Goal: Transaction & Acquisition: Book appointment/travel/reservation

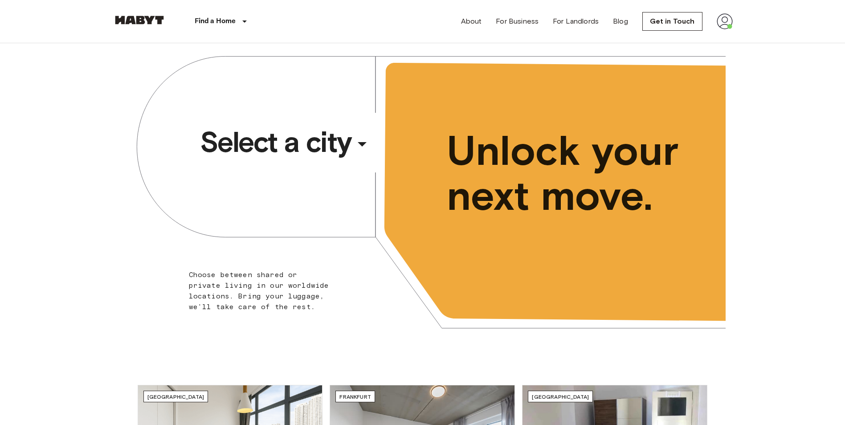
click at [280, 139] on span "Select a city" at bounding box center [276, 142] width 152 height 36
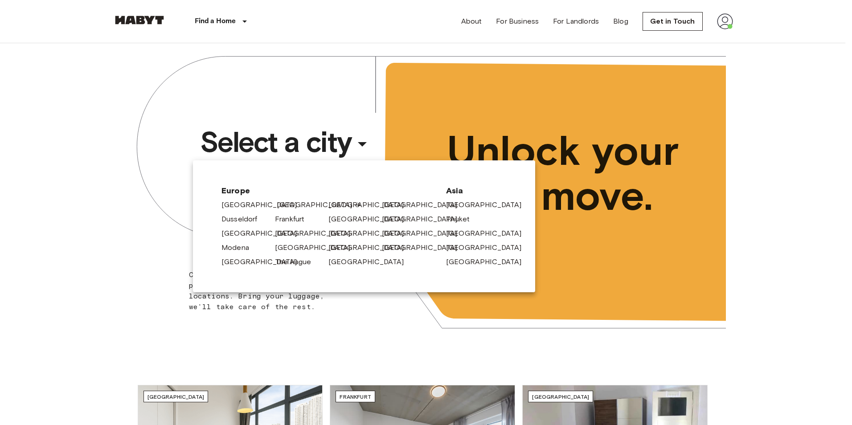
click at [275, 208] on div "[GEOGRAPHIC_DATA]" at bounding box center [297, 203] width 53 height 14
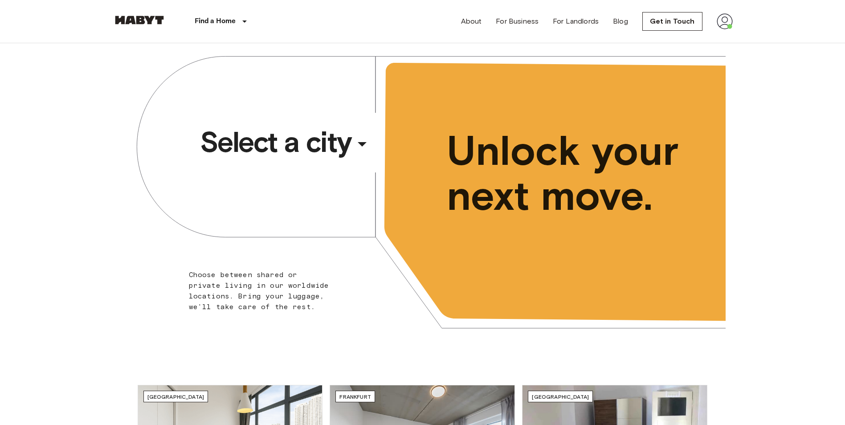
click at [371, 143] on div "​" at bounding box center [374, 151] width 92 height 18
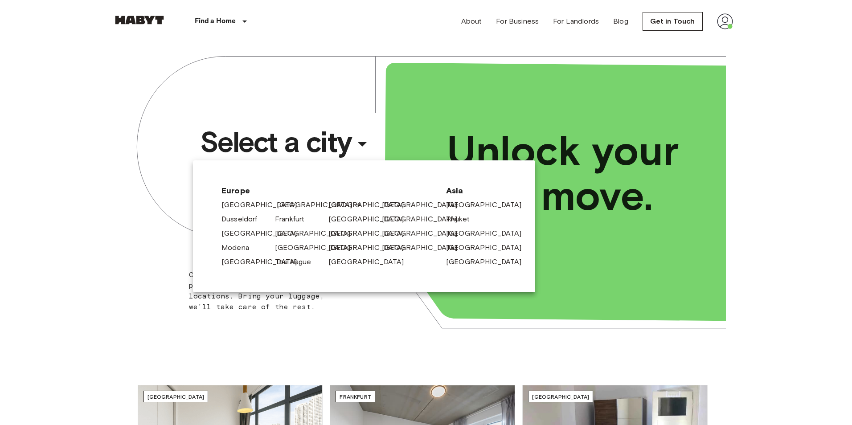
click at [286, 205] on link "[GEOGRAPHIC_DATA]" at bounding box center [319, 205] width 85 height 11
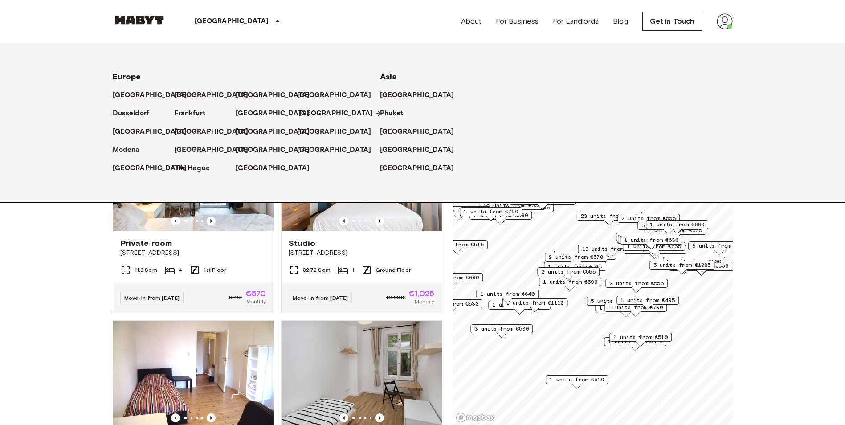
click at [307, 115] on p "[GEOGRAPHIC_DATA]" at bounding box center [336, 113] width 74 height 11
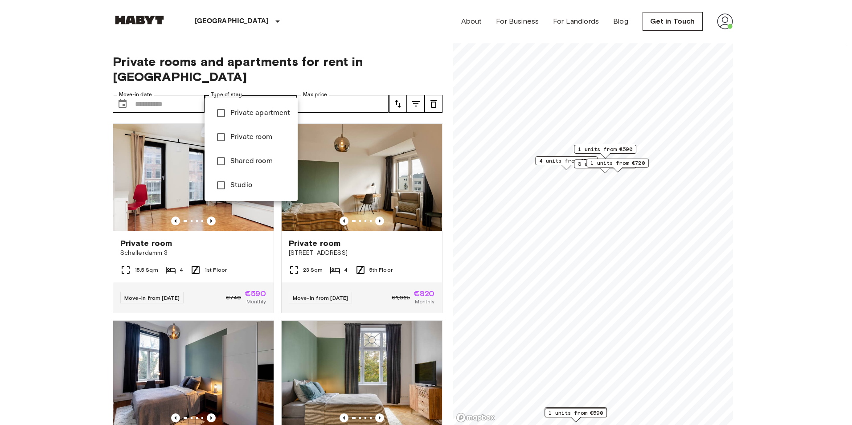
type input "**********"
click at [176, 92] on div at bounding box center [426, 212] width 852 height 425
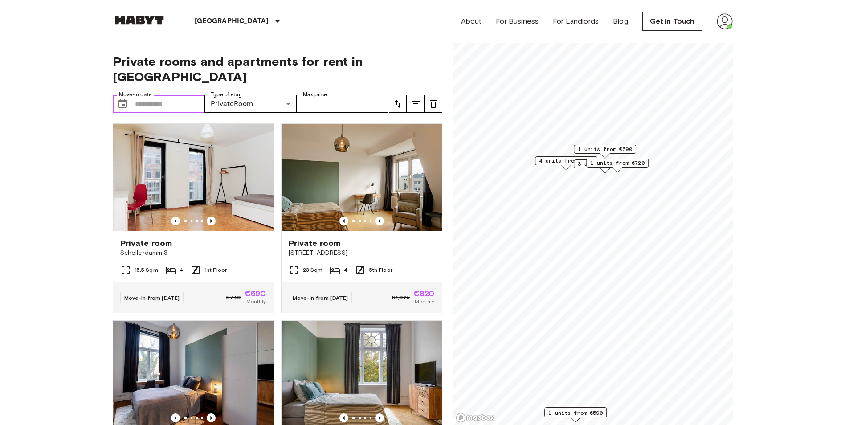
click at [157, 95] on input "Move-in date" at bounding box center [170, 104] width 70 height 18
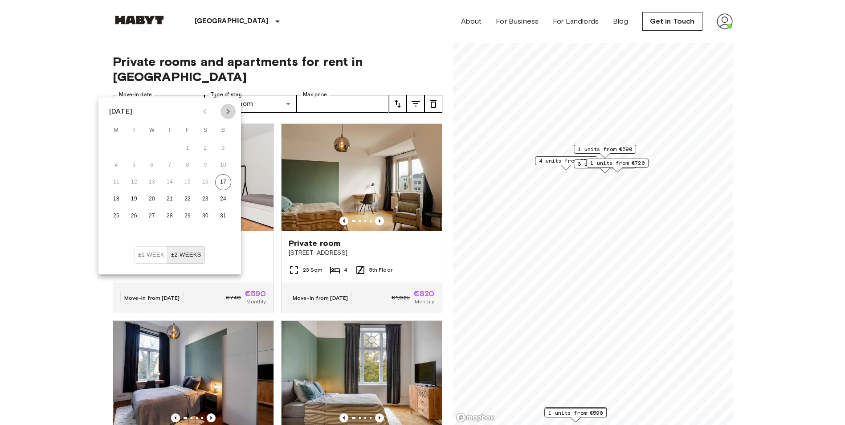
click at [227, 109] on icon "Next month" at bounding box center [228, 111] width 3 height 5
click at [138, 184] on button "16" at bounding box center [134, 182] width 16 height 16
type input "**********"
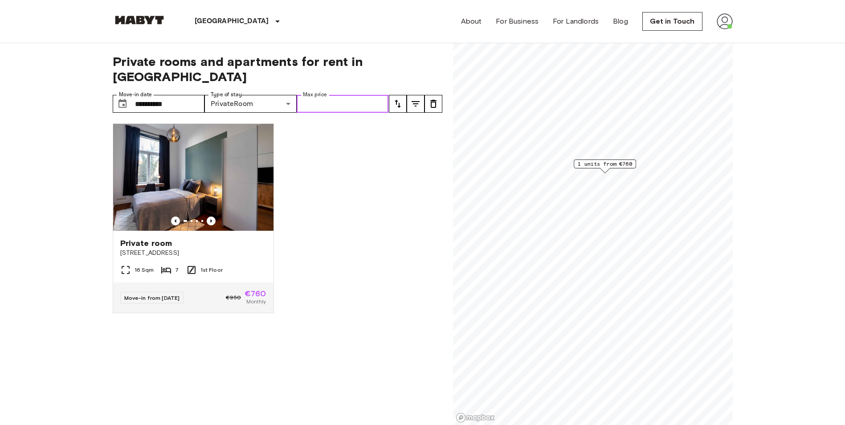
click at [319, 95] on input "Max price" at bounding box center [343, 104] width 92 height 18
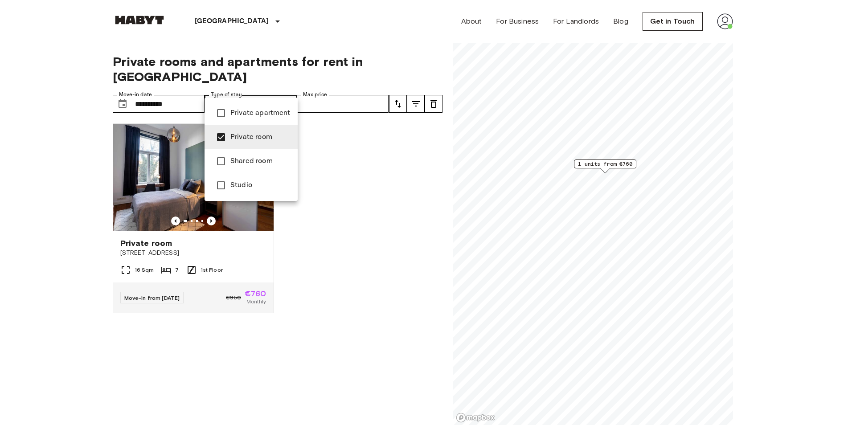
click at [179, 96] on div at bounding box center [426, 212] width 852 height 425
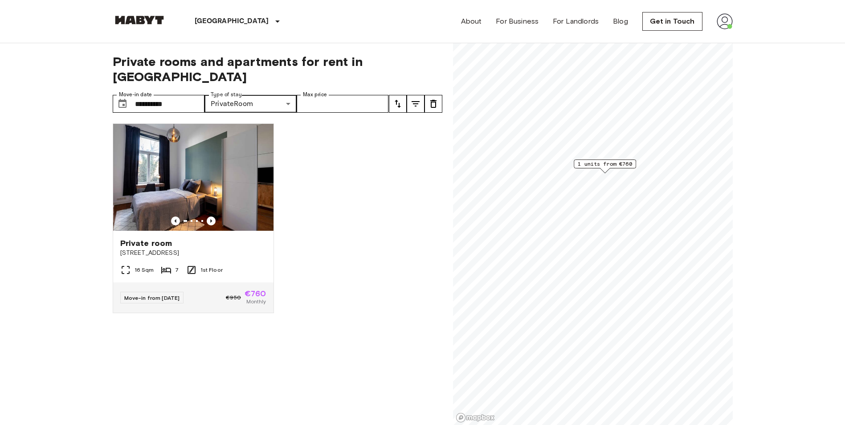
click at [164, 94] on div "Private apartment Private room Shared room Studio" at bounding box center [422, 212] width 845 height 425
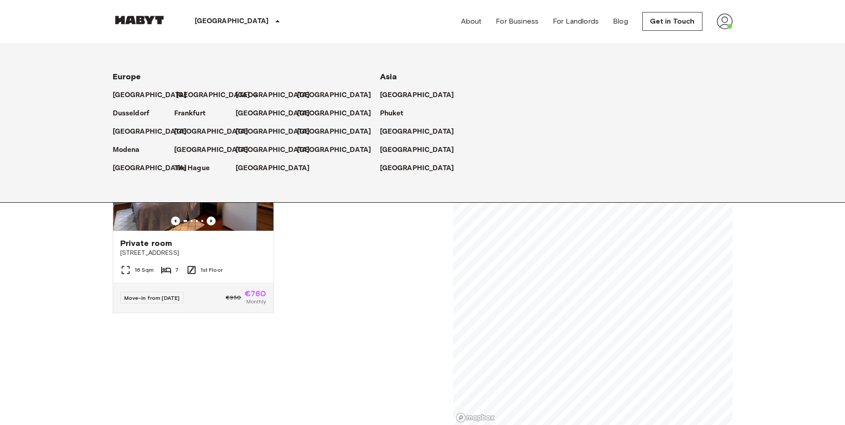
click at [176, 98] on p "[GEOGRAPHIC_DATA]" at bounding box center [213, 95] width 74 height 11
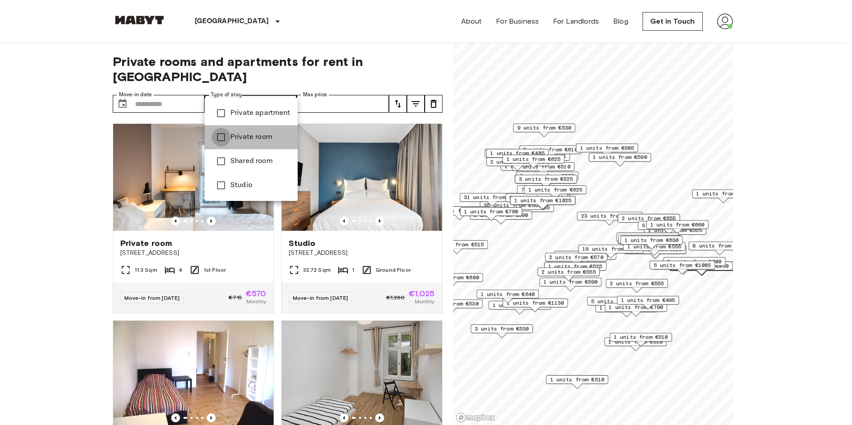
type input "**********"
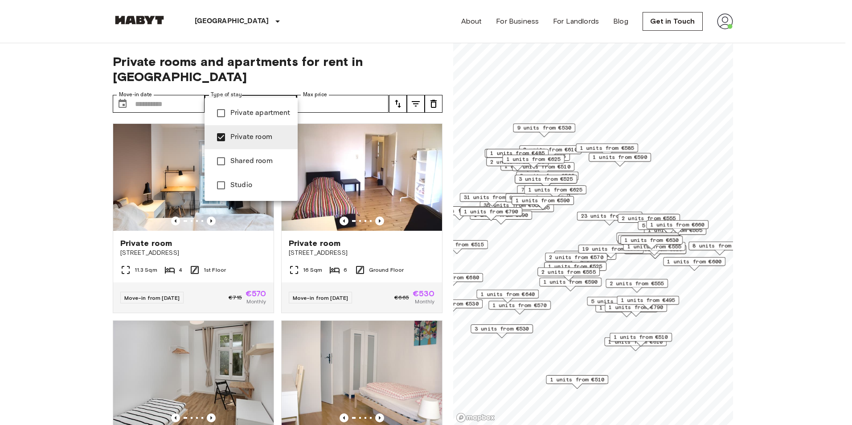
click at [326, 87] on div at bounding box center [426, 212] width 852 height 425
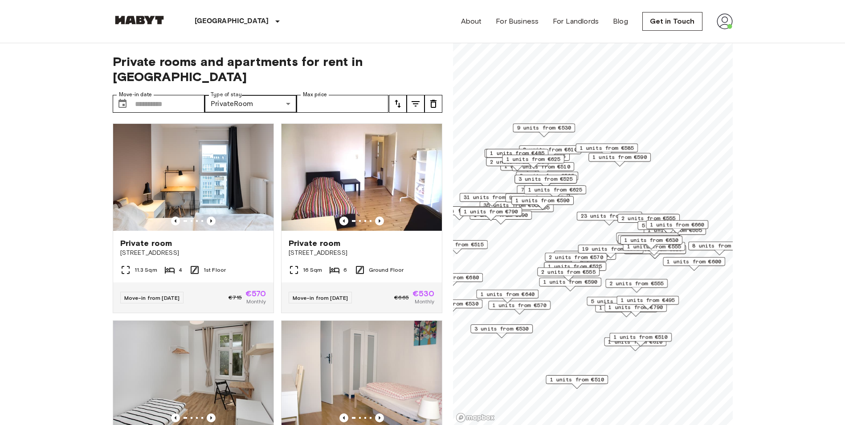
click at [410, 98] on icon "tune" at bounding box center [415, 103] width 11 height 11
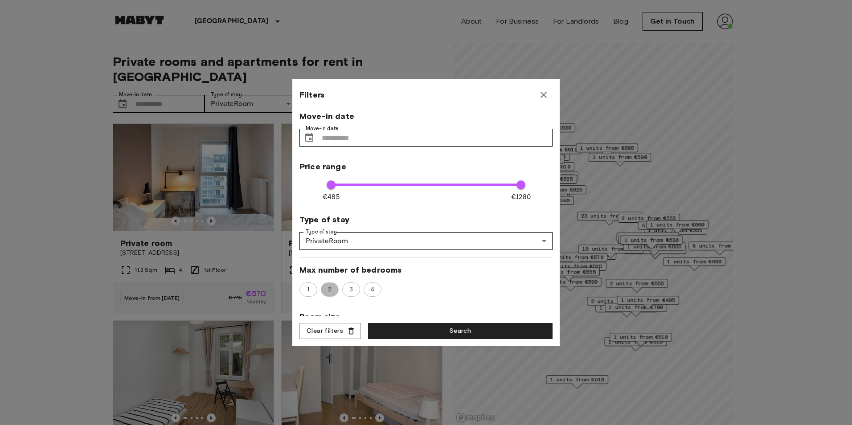
click at [333, 289] on span "2" at bounding box center [329, 289] width 13 height 9
type input "****"
type input "**"
click at [395, 324] on button "Search" at bounding box center [460, 331] width 184 height 16
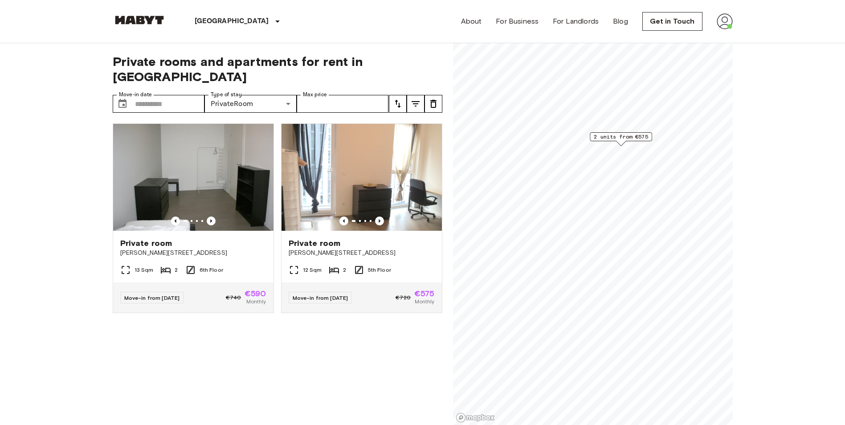
click at [603, 136] on span "2 units from €575" at bounding box center [621, 137] width 54 height 8
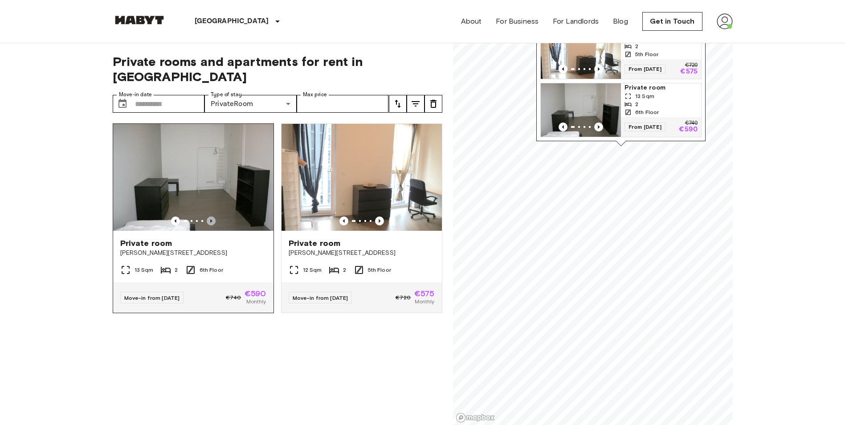
click at [208, 217] on icon "Previous image" at bounding box center [211, 221] width 9 height 9
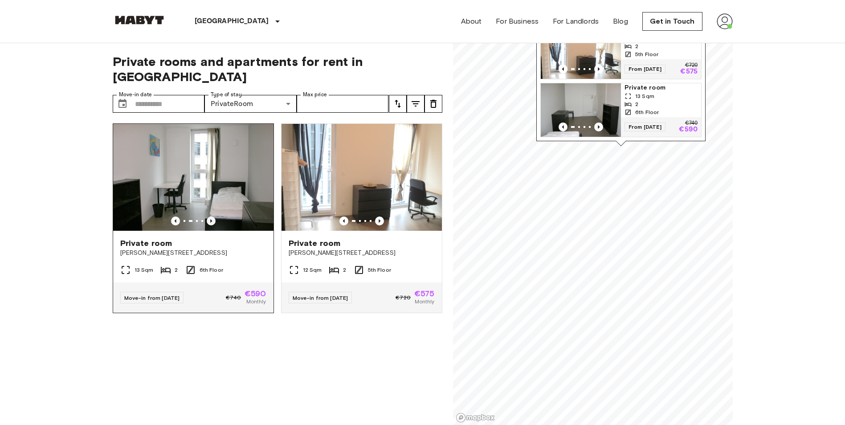
click at [208, 217] on icon "Previous image" at bounding box center [211, 221] width 9 height 9
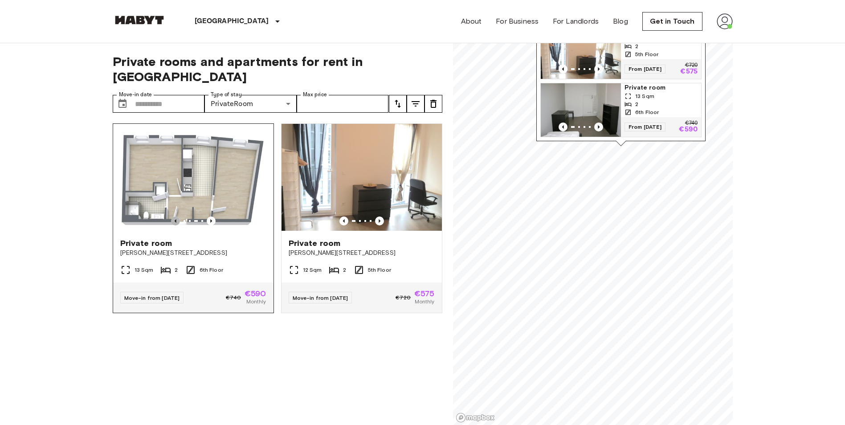
click at [176, 217] on icon "Previous image" at bounding box center [175, 221] width 9 height 9
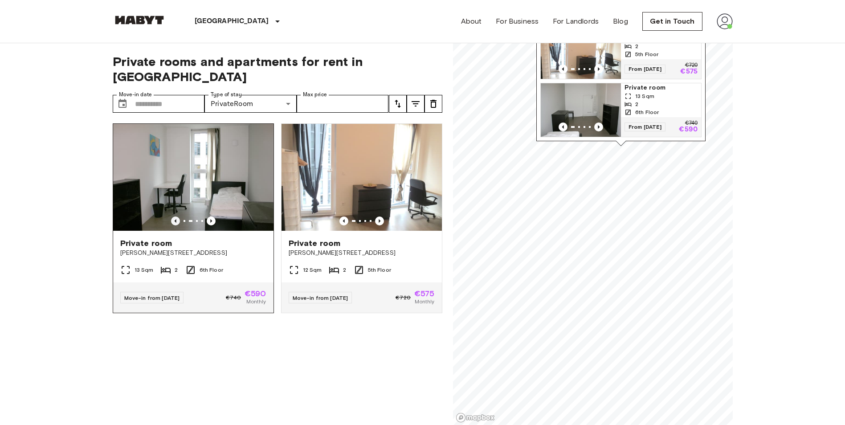
click at [172, 217] on icon "Previous image" at bounding box center [175, 221] width 9 height 9
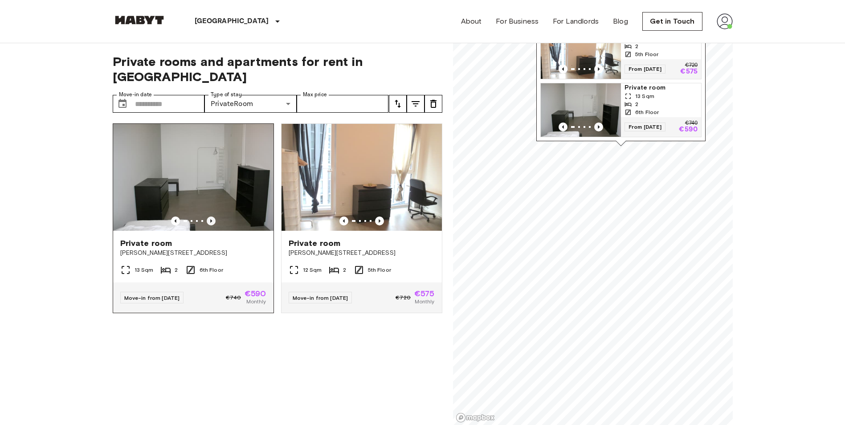
click at [208, 217] on icon "Previous image" at bounding box center [211, 221] width 9 height 9
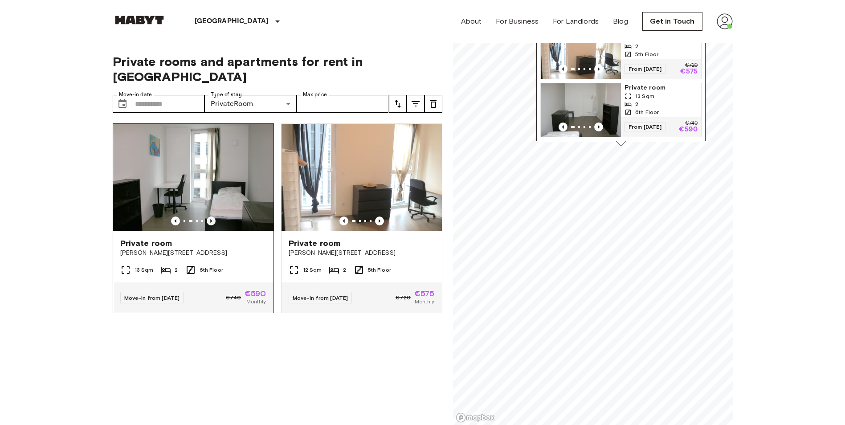
click at [208, 217] on icon "Previous image" at bounding box center [211, 221] width 9 height 9
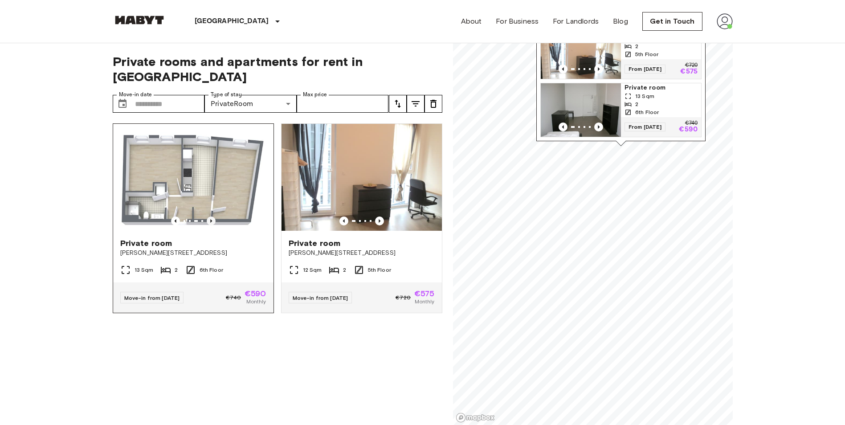
click at [208, 217] on icon "Previous image" at bounding box center [211, 221] width 9 height 9
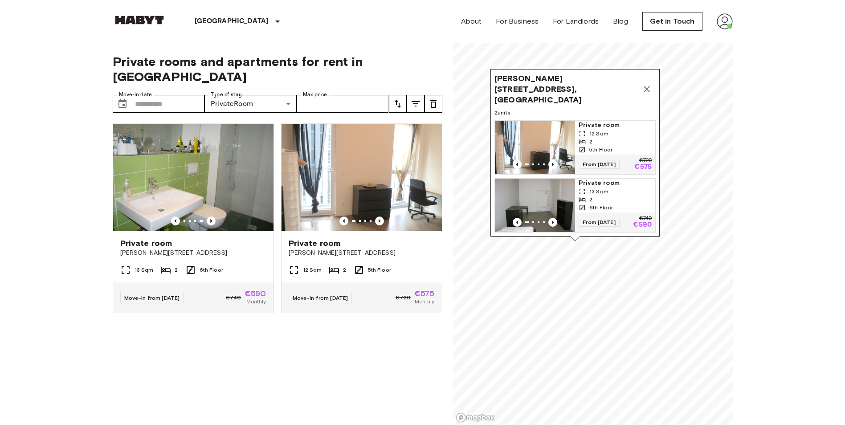
click at [314, 361] on div at bounding box center [274, 370] width 337 height 18
click at [145, 95] on input "Move-in date" at bounding box center [170, 104] width 70 height 18
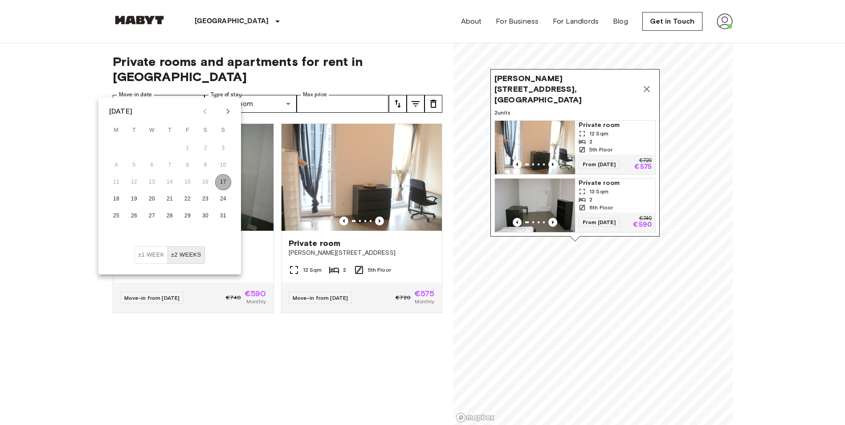
click at [225, 181] on button "17" at bounding box center [223, 182] width 16 height 16
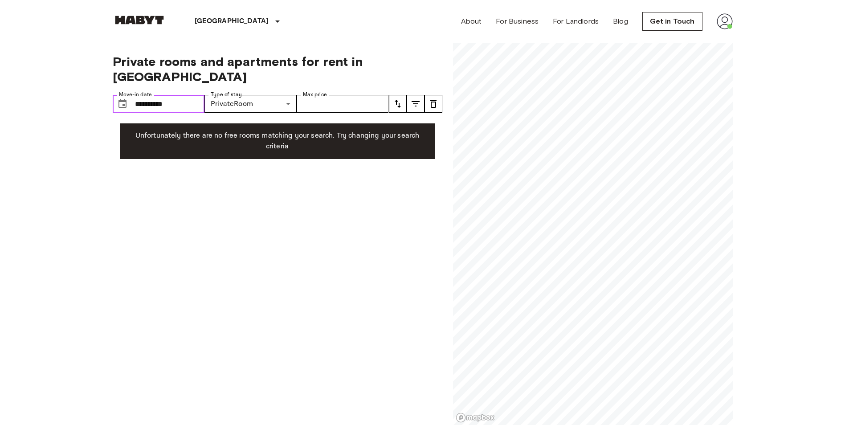
click at [184, 95] on input "**********" at bounding box center [170, 104] width 70 height 18
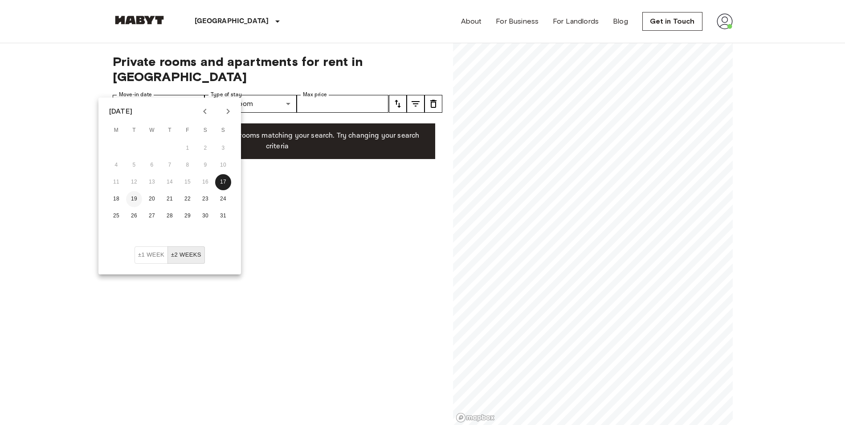
click at [131, 197] on button "19" at bounding box center [134, 199] width 16 height 16
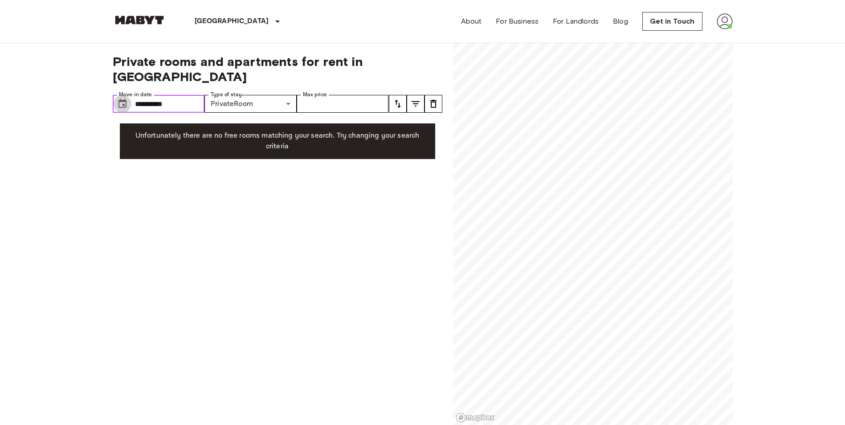
click at [122, 99] on icon "Choose date, selected date is 19 Aug 2025" at bounding box center [123, 103] width 8 height 9
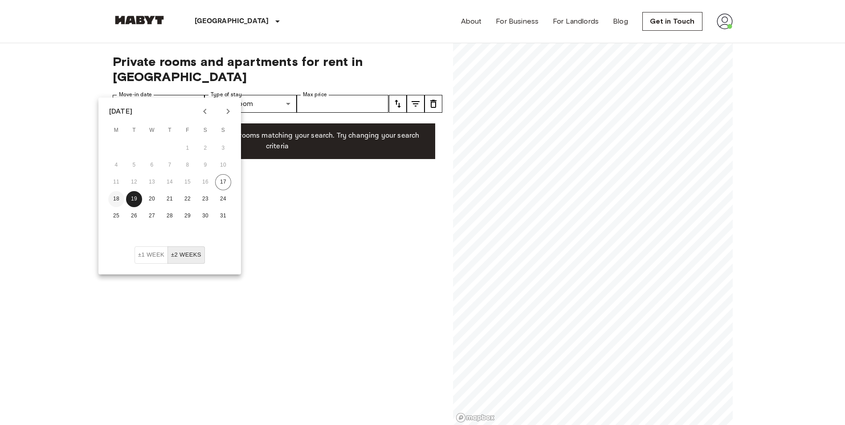
click at [117, 197] on button "18" at bounding box center [116, 199] width 16 height 16
type input "**********"
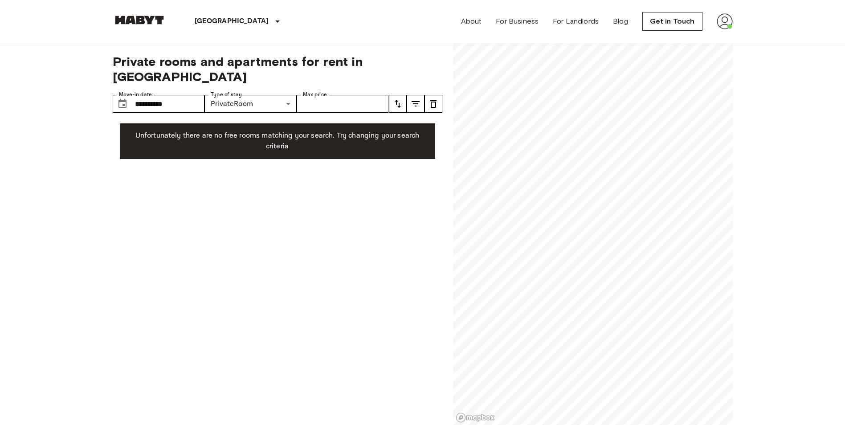
drag, startPoint x: 150, startPoint y: 105, endPoint x: 149, endPoint y: 99, distance: 5.4
click at [150, 104] on div "**********" at bounding box center [278, 234] width 330 height 382
click at [142, 91] on label "Move-in date" at bounding box center [135, 95] width 33 height 8
click at [142, 95] on input "**********" at bounding box center [170, 104] width 70 height 18
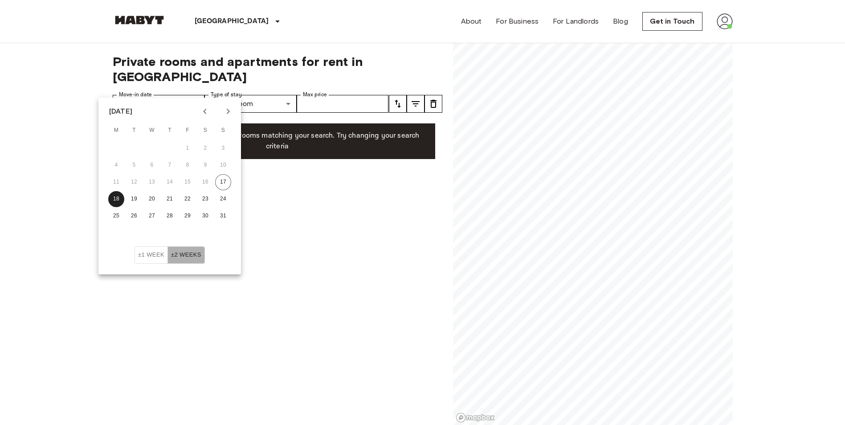
click at [193, 257] on button "±2 weeks" at bounding box center [186, 254] width 37 height 17
click at [321, 95] on input "Max price" at bounding box center [343, 104] width 92 height 18
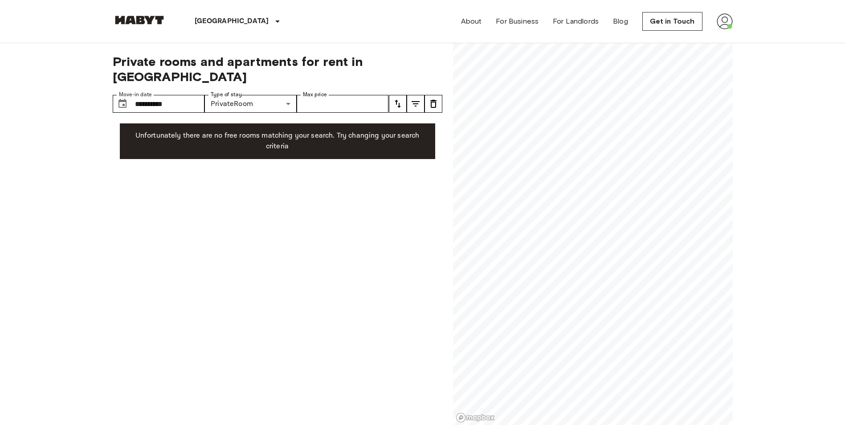
click at [413, 101] on icon "tune" at bounding box center [416, 103] width 8 height 5
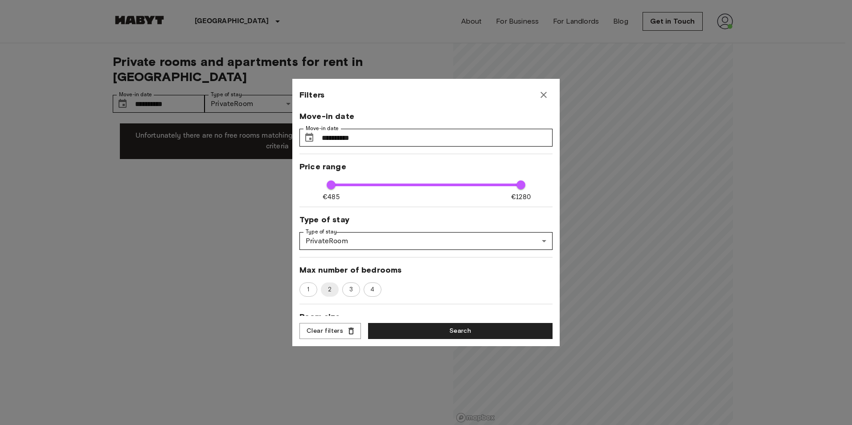
click at [364, 290] on div "4" at bounding box center [373, 290] width 18 height 14
type input "****"
type input "**"
click at [354, 292] on span "3" at bounding box center [350, 289] width 13 height 9
type input "****"
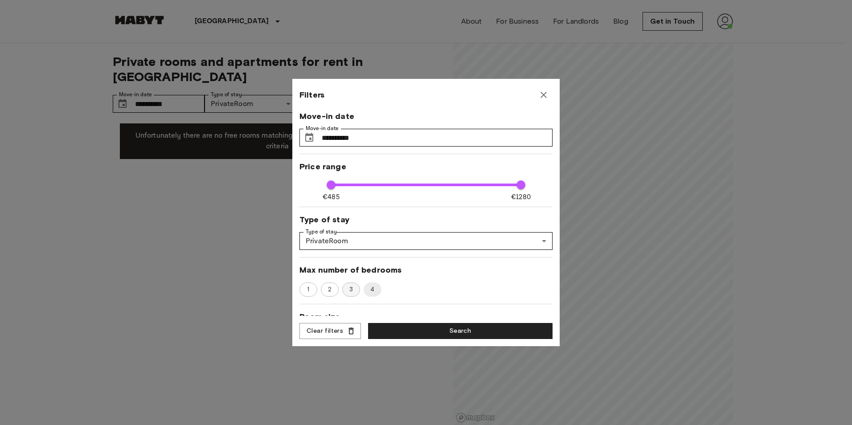
type input "**"
click at [382, 333] on button "Search" at bounding box center [460, 331] width 184 height 16
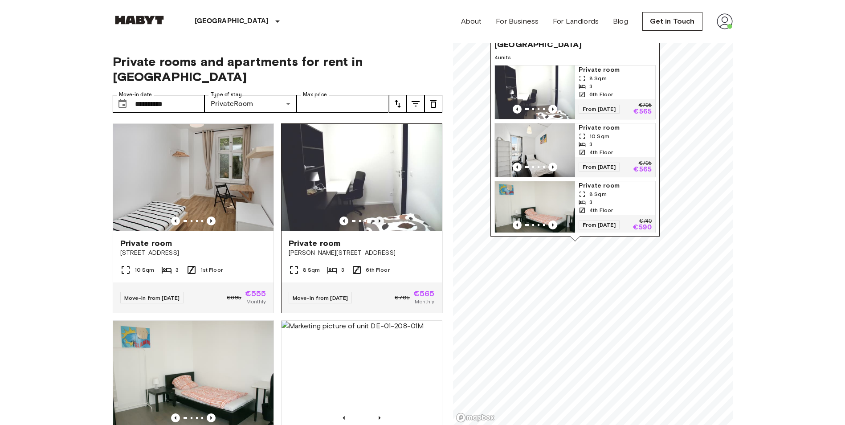
click at [375, 217] on icon "Previous image" at bounding box center [379, 221] width 9 height 9
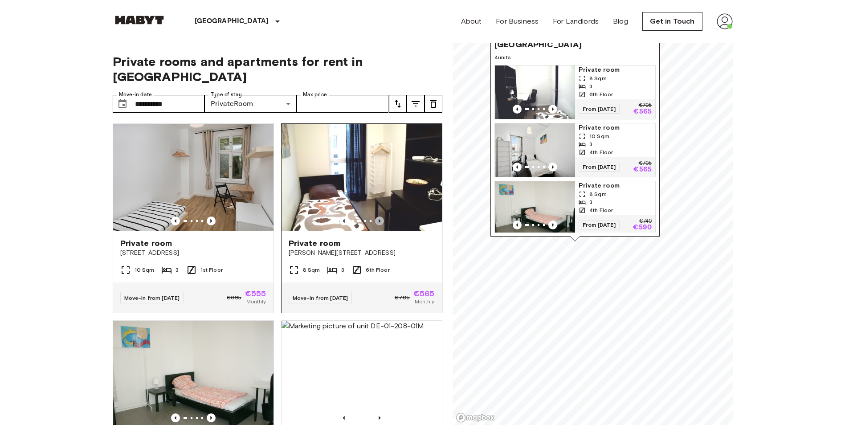
click at [375, 217] on icon "Previous image" at bounding box center [379, 221] width 9 height 9
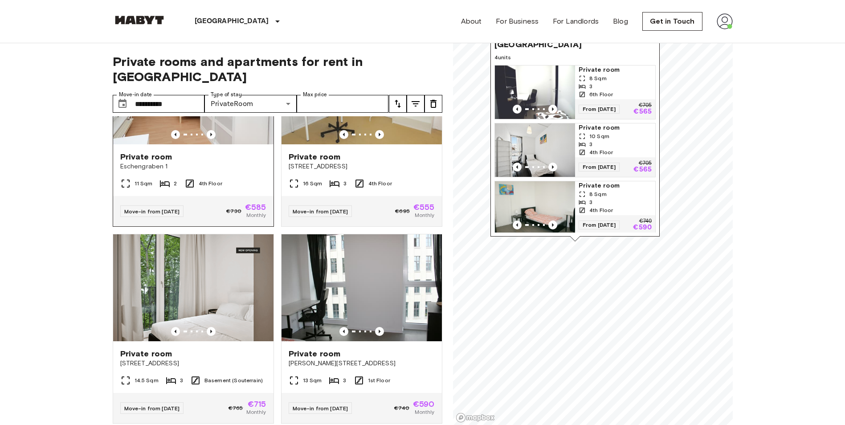
scroll to position [713, 0]
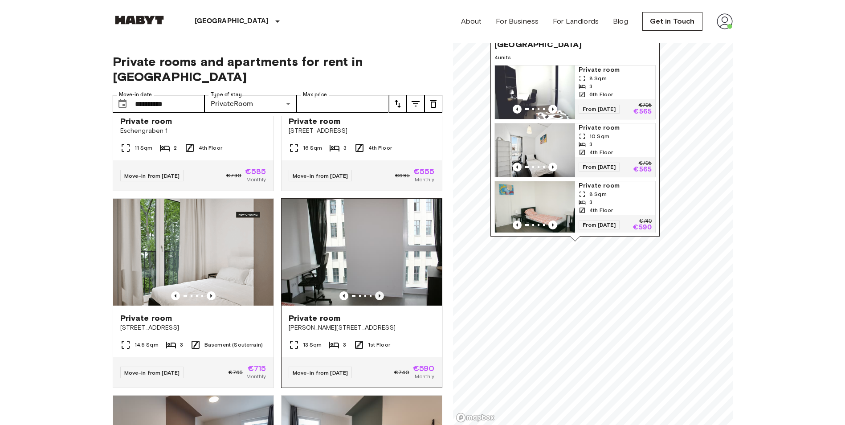
click at [375, 294] on icon "Previous image" at bounding box center [379, 295] width 9 height 9
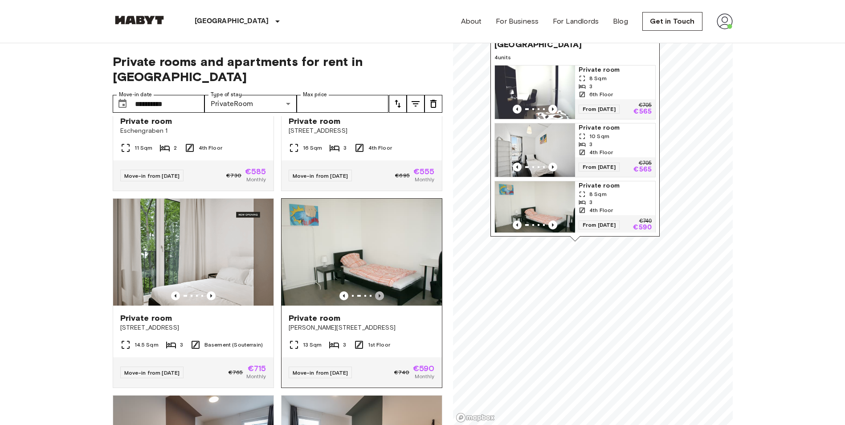
click at [375, 294] on icon "Previous image" at bounding box center [379, 295] width 9 height 9
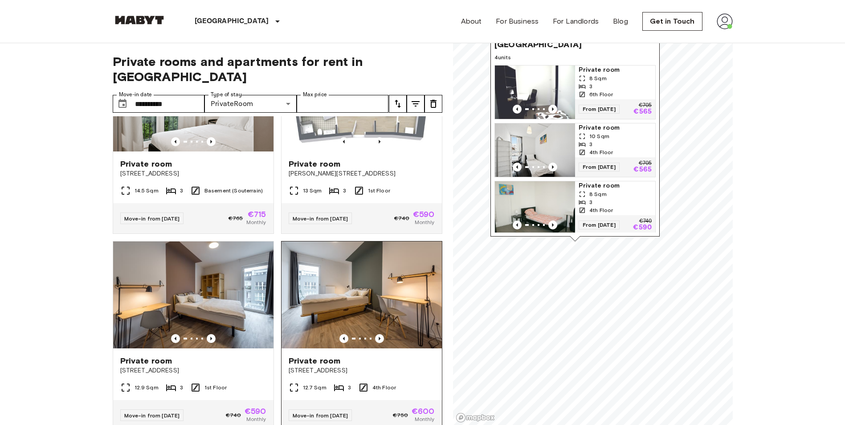
scroll to position [980, 0]
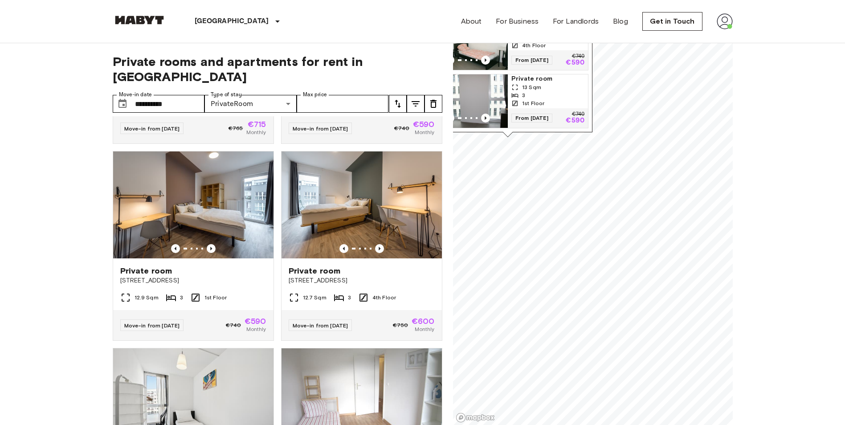
scroll to position [847, 0]
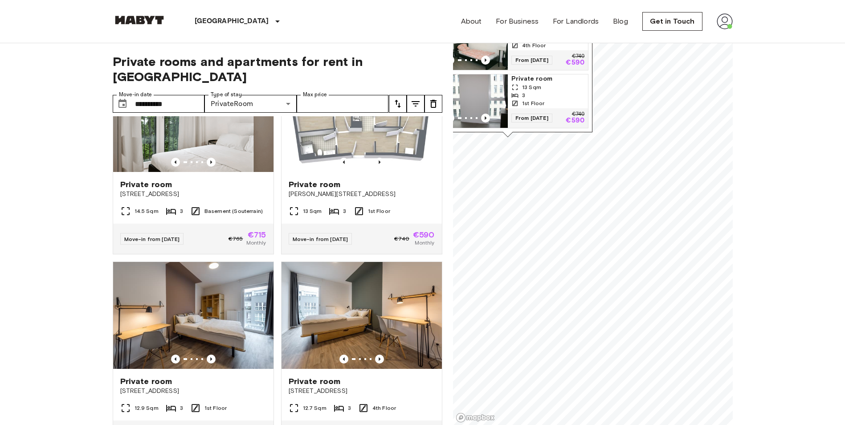
click at [526, 83] on span "13 Sqm" at bounding box center [531, 87] width 19 height 8
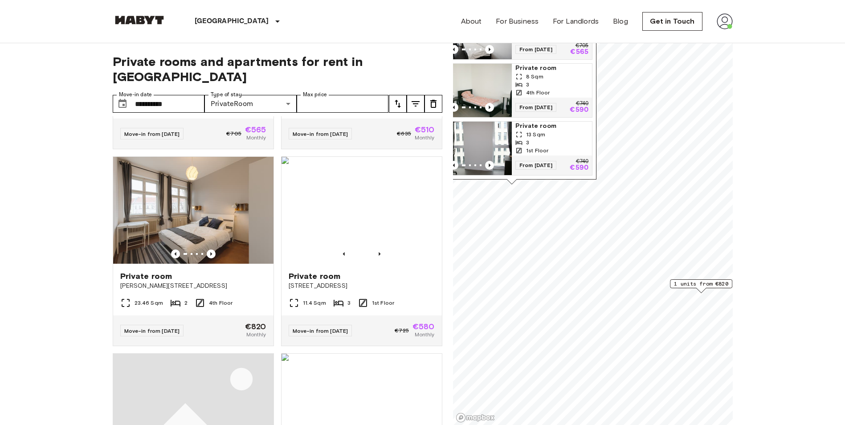
scroll to position [1335, 0]
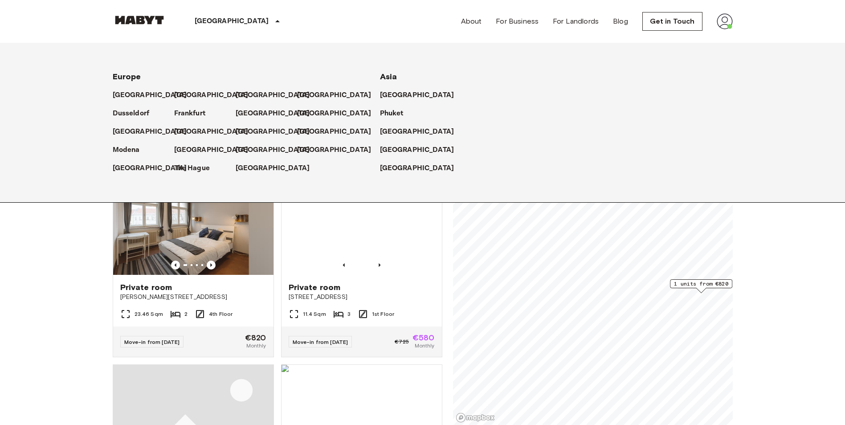
click at [226, 30] on div "[GEOGRAPHIC_DATA]" at bounding box center [239, 21] width 146 height 43
click at [312, 115] on p "[GEOGRAPHIC_DATA]" at bounding box center [336, 113] width 74 height 11
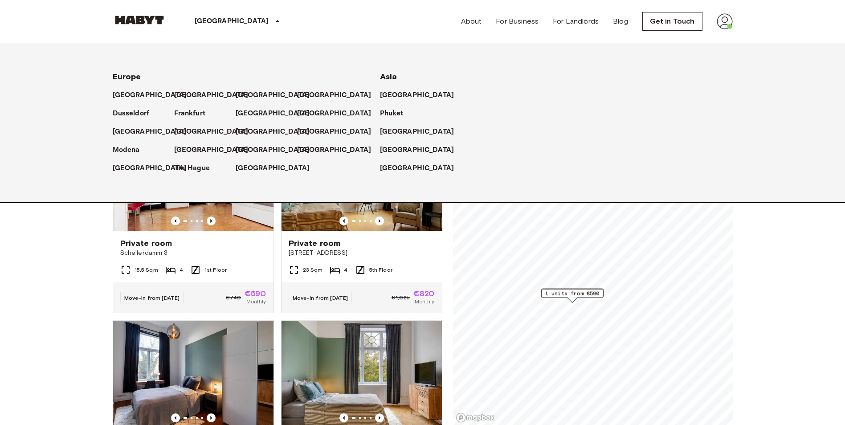
drag, startPoint x: 72, startPoint y: 245, endPoint x: 72, endPoint y: 240, distance: 4.9
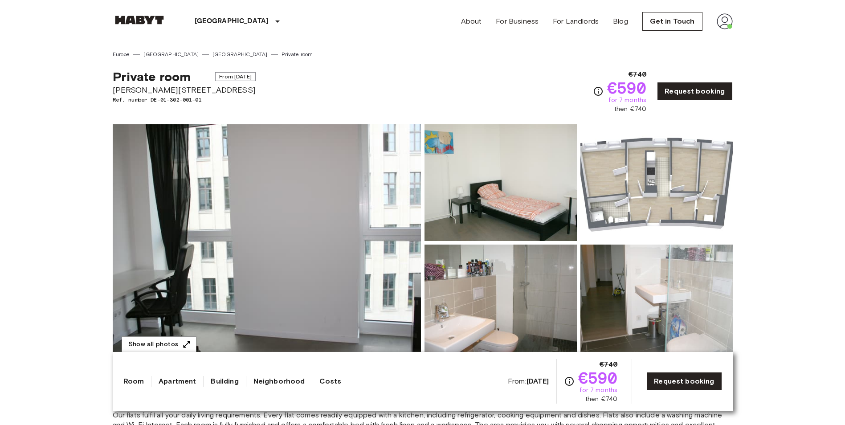
click at [661, 192] on img at bounding box center [657, 182] width 152 height 117
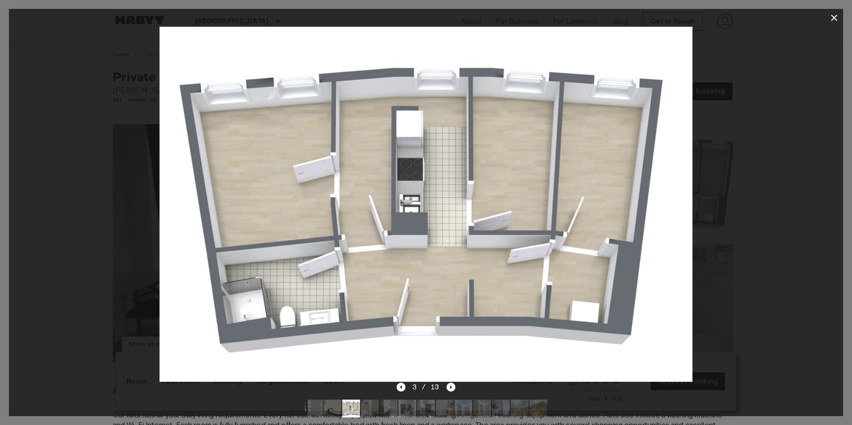
click at [374, 414] on img at bounding box center [370, 409] width 18 height 18
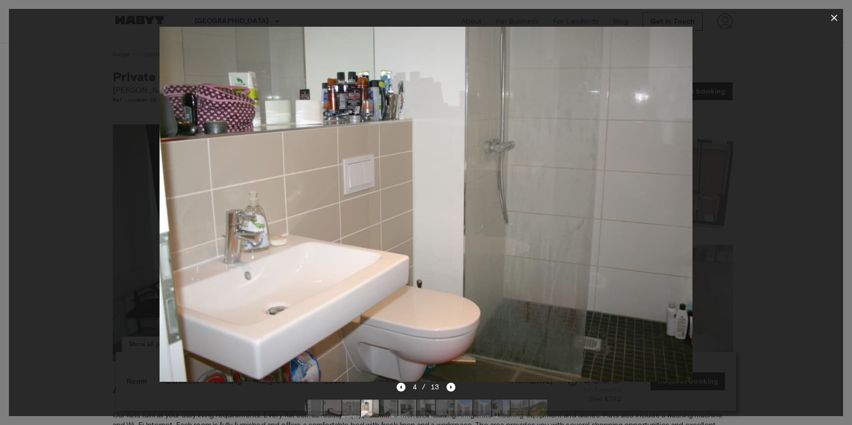
click at [394, 406] on img at bounding box center [389, 409] width 18 height 18
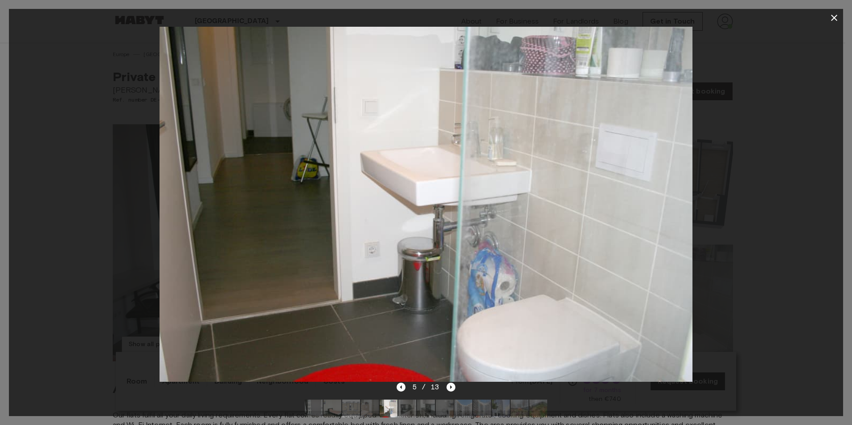
click at [429, 407] on img at bounding box center [426, 409] width 18 height 18
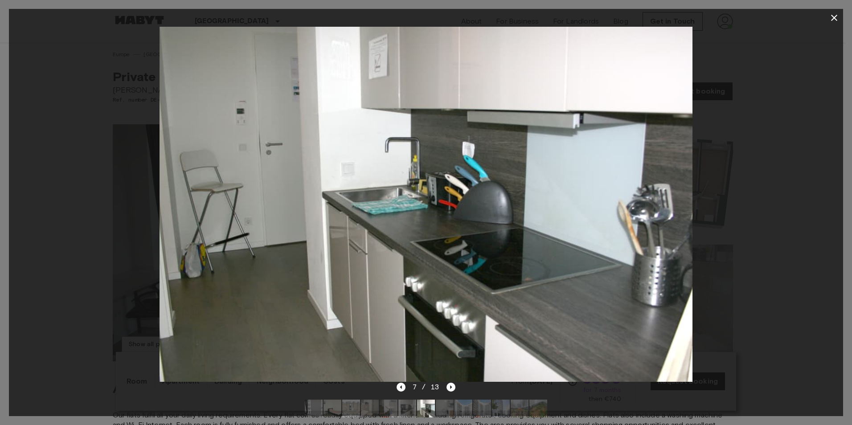
click at [466, 408] on img at bounding box center [464, 409] width 18 height 18
